Goal: Navigation & Orientation: Go to known website

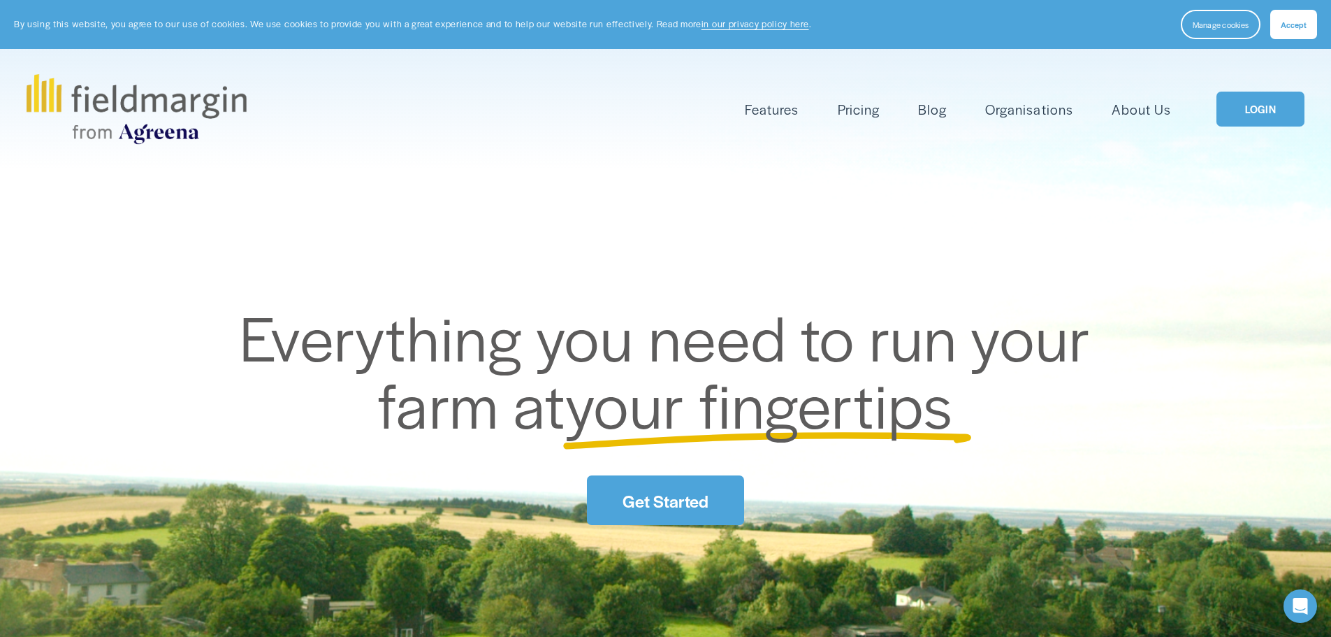
drag, startPoint x: 0, startPoint y: 0, endPoint x: 1253, endPoint y: 104, distance: 1257.2
click at [1253, 104] on link "LOGIN" at bounding box center [1261, 110] width 88 height 36
